Goal: Register for event/course

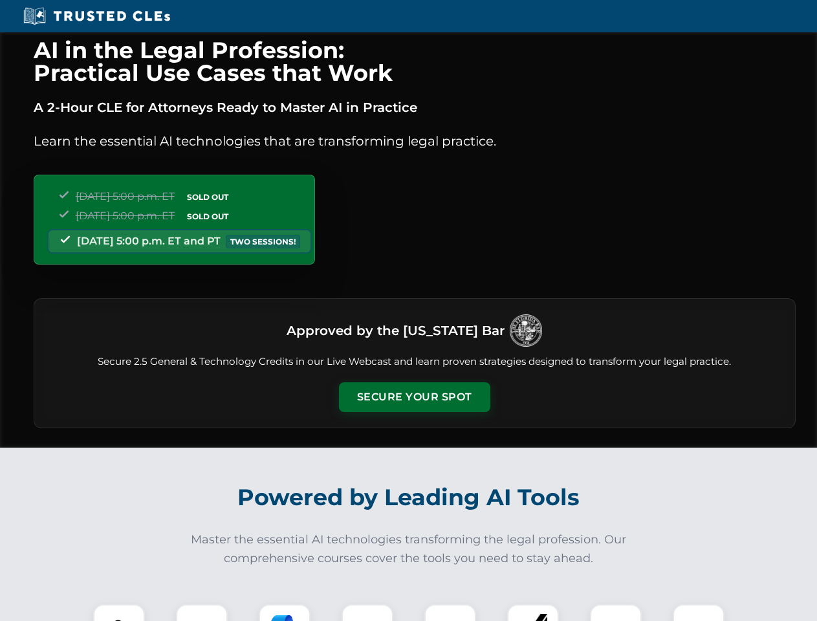
click at [414, 397] on button "Secure Your Spot" at bounding box center [414, 398] width 151 height 30
click at [119, 613] on img at bounding box center [119, 631] width 38 height 38
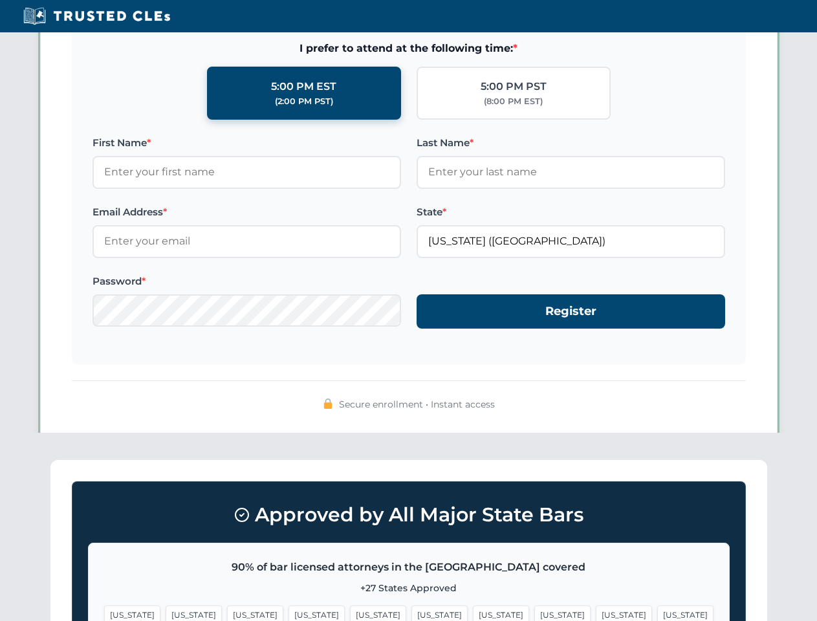
click at [473, 613] on span "[US_STATE]" at bounding box center [501, 615] width 56 height 19
click at [596, 613] on span "[US_STATE]" at bounding box center [624, 615] width 56 height 19
